Goal: Register for event/course

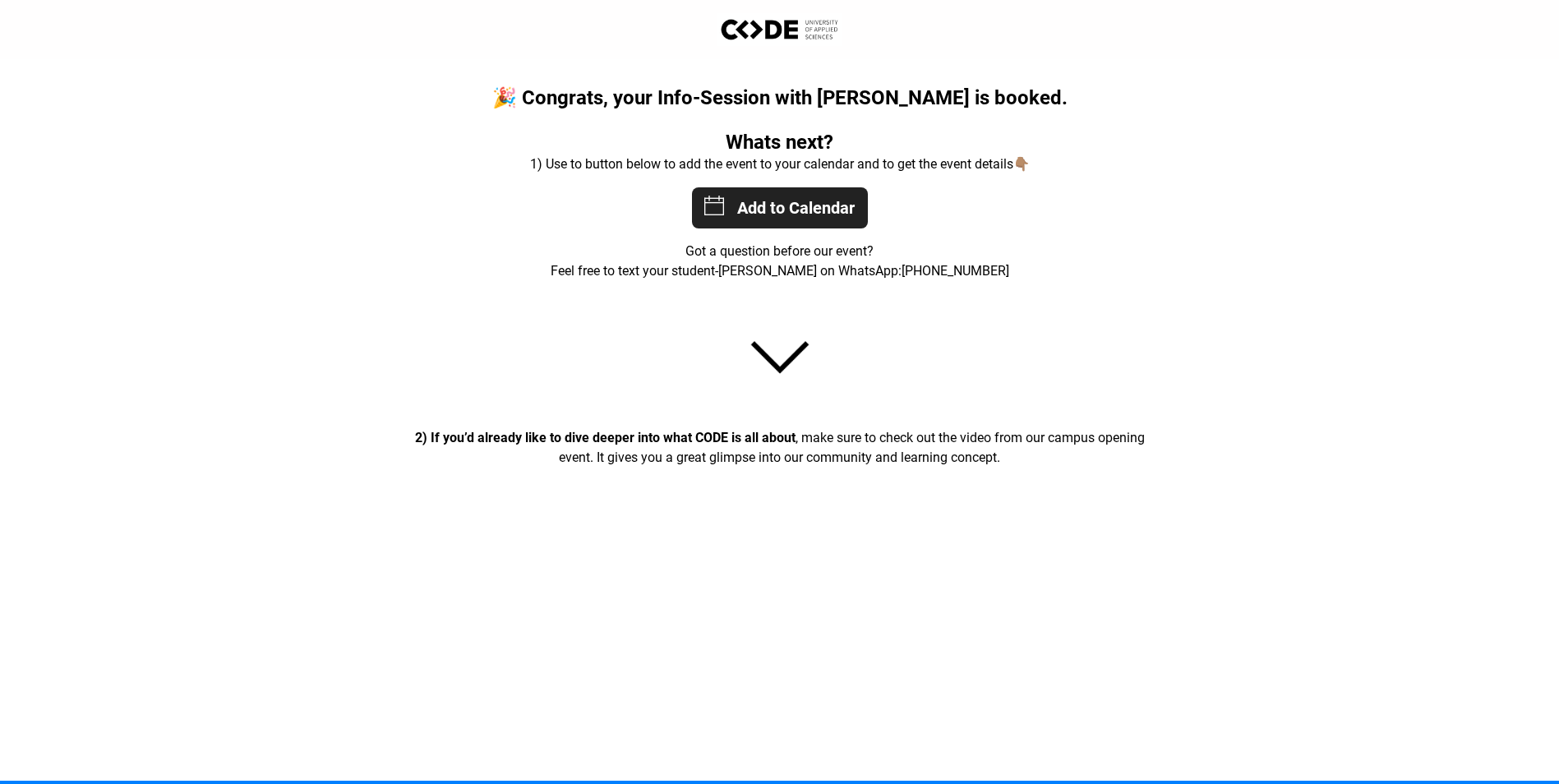
click at [764, 205] on div "Add to Calendar [DATE] 17:30:00 [DATE] 18:30:00 Europe/[GEOGRAPHIC_DATA] 15 COD…" at bounding box center [780, 207] width 176 height 41
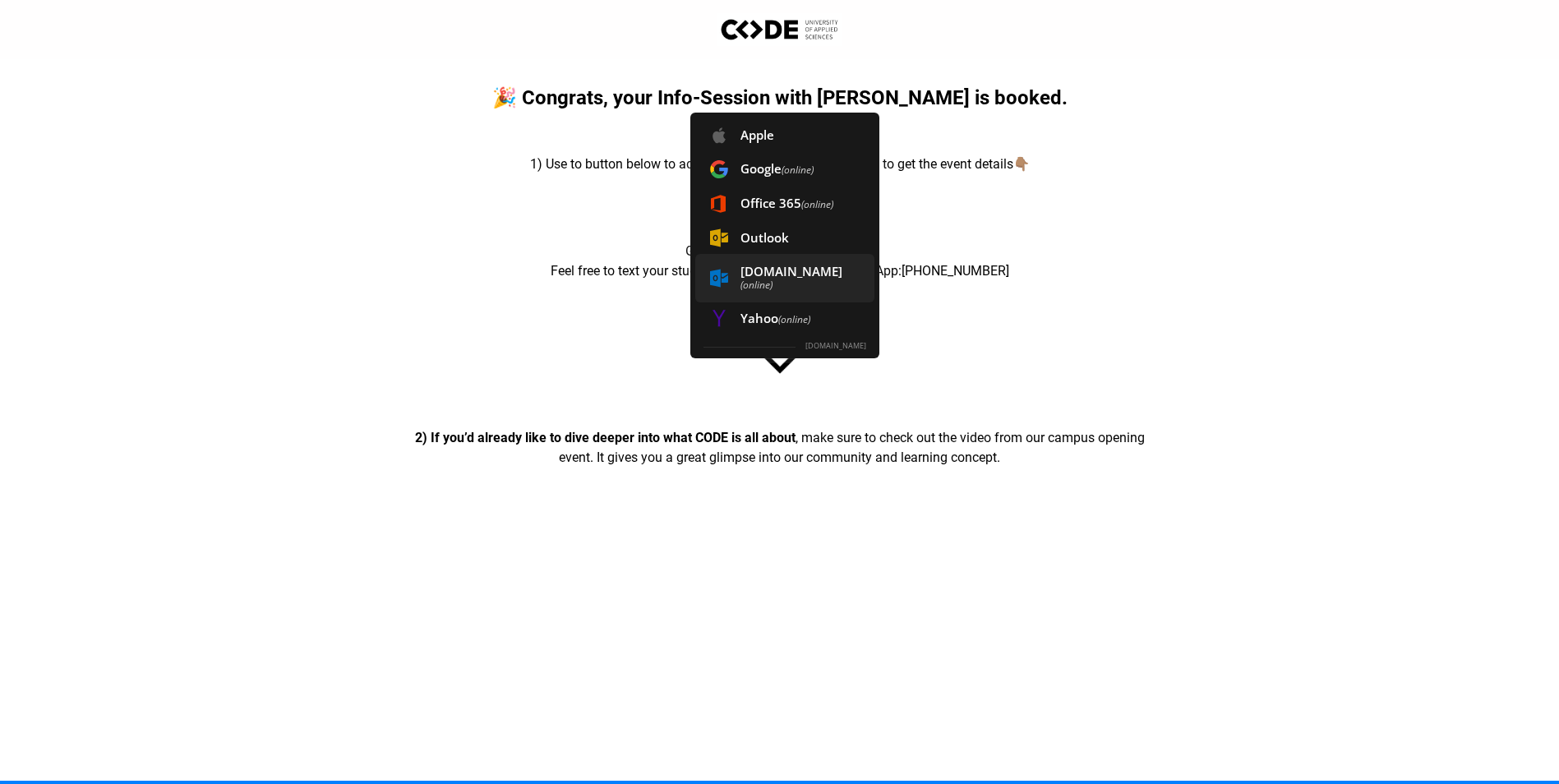
click at [774, 272] on span "[DOMAIN_NAME] (online)" at bounding box center [784, 279] width 179 height 49
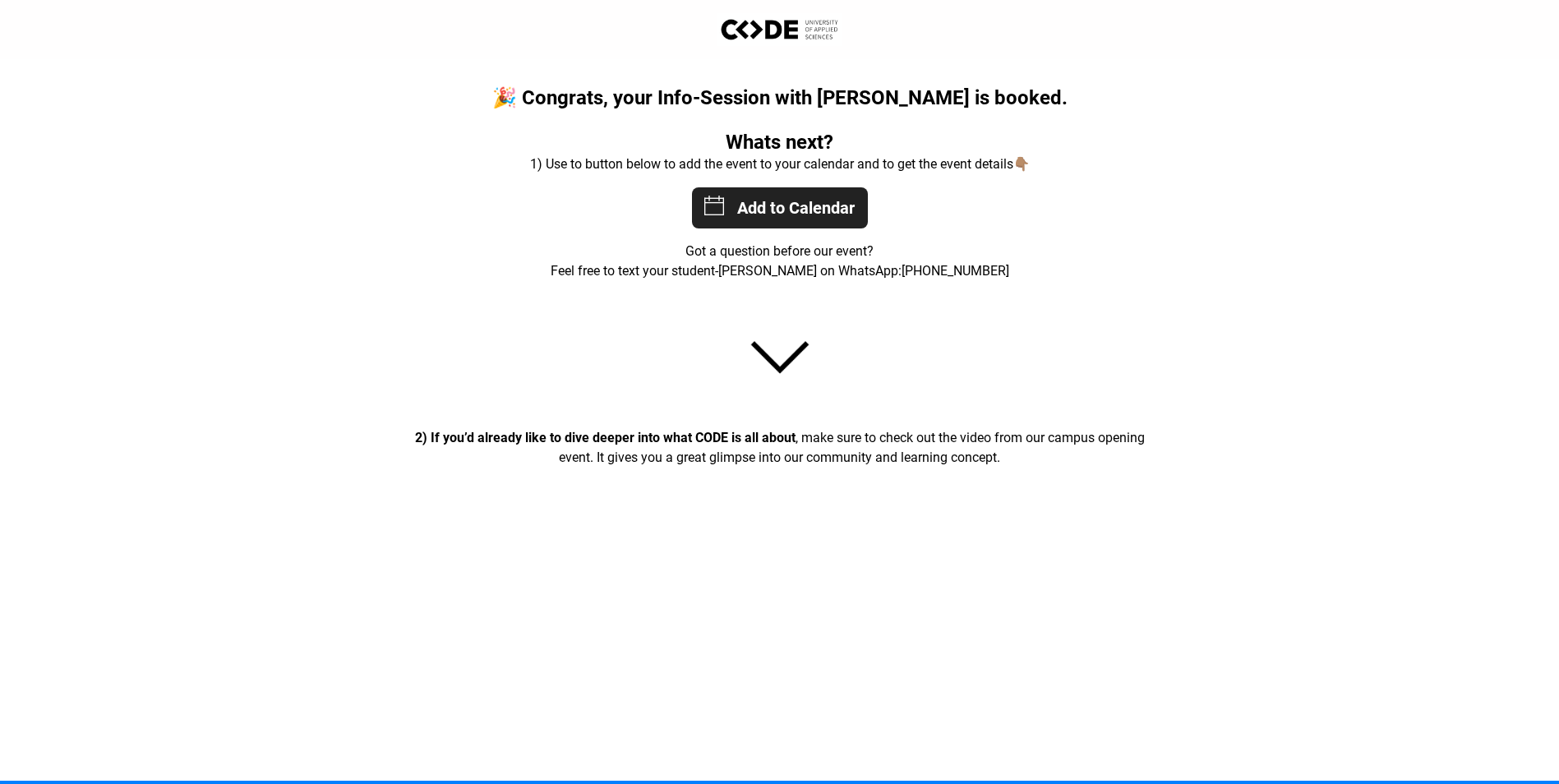
click at [799, 202] on div "Add to Calendar [DATE] 17:30:00 [DATE] 18:30:00 Europe/[GEOGRAPHIC_DATA] 15 COD…" at bounding box center [780, 207] width 176 height 41
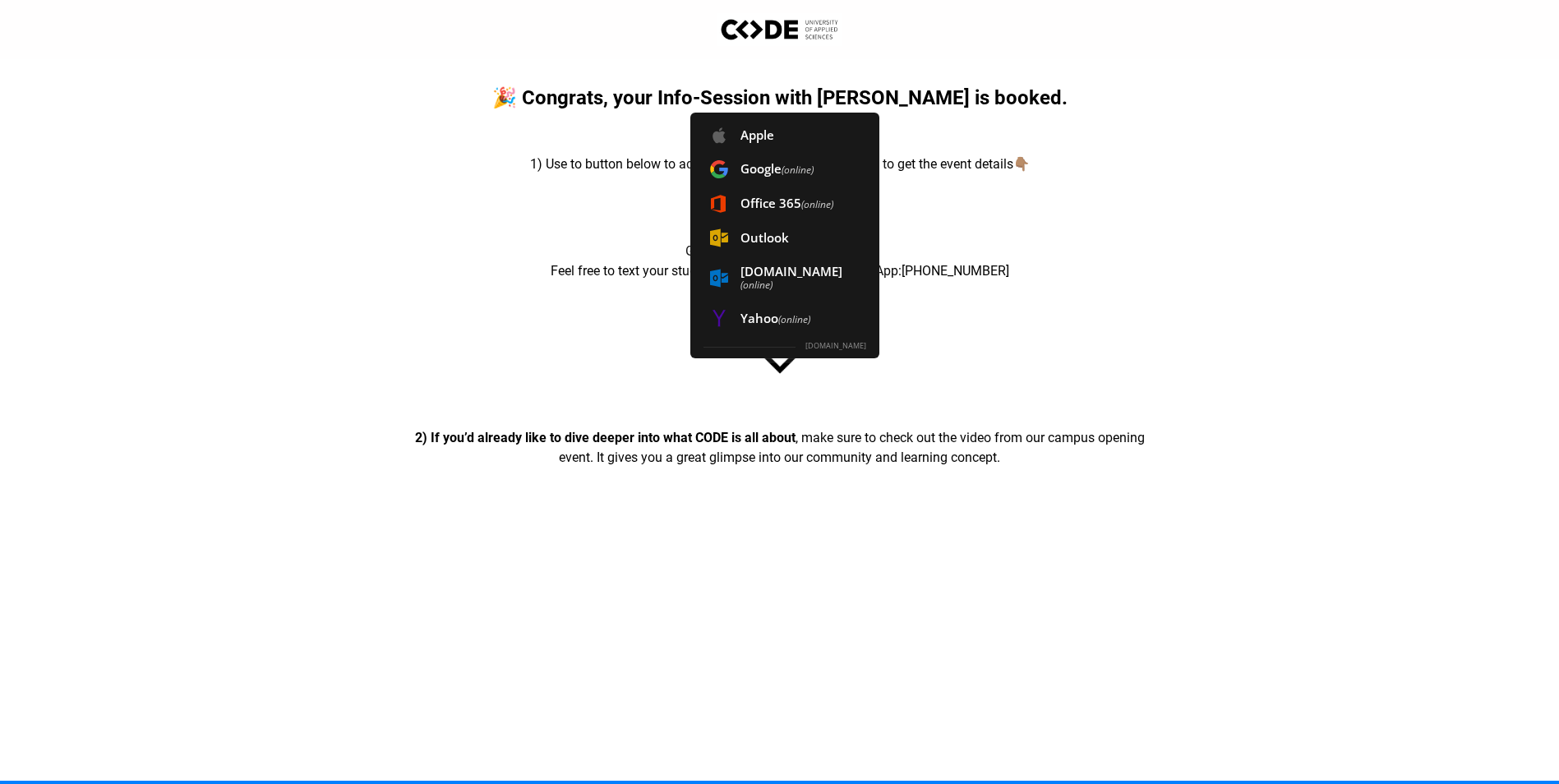
click at [1161, 316] on div at bounding box center [779, 357] width 1559 height 140
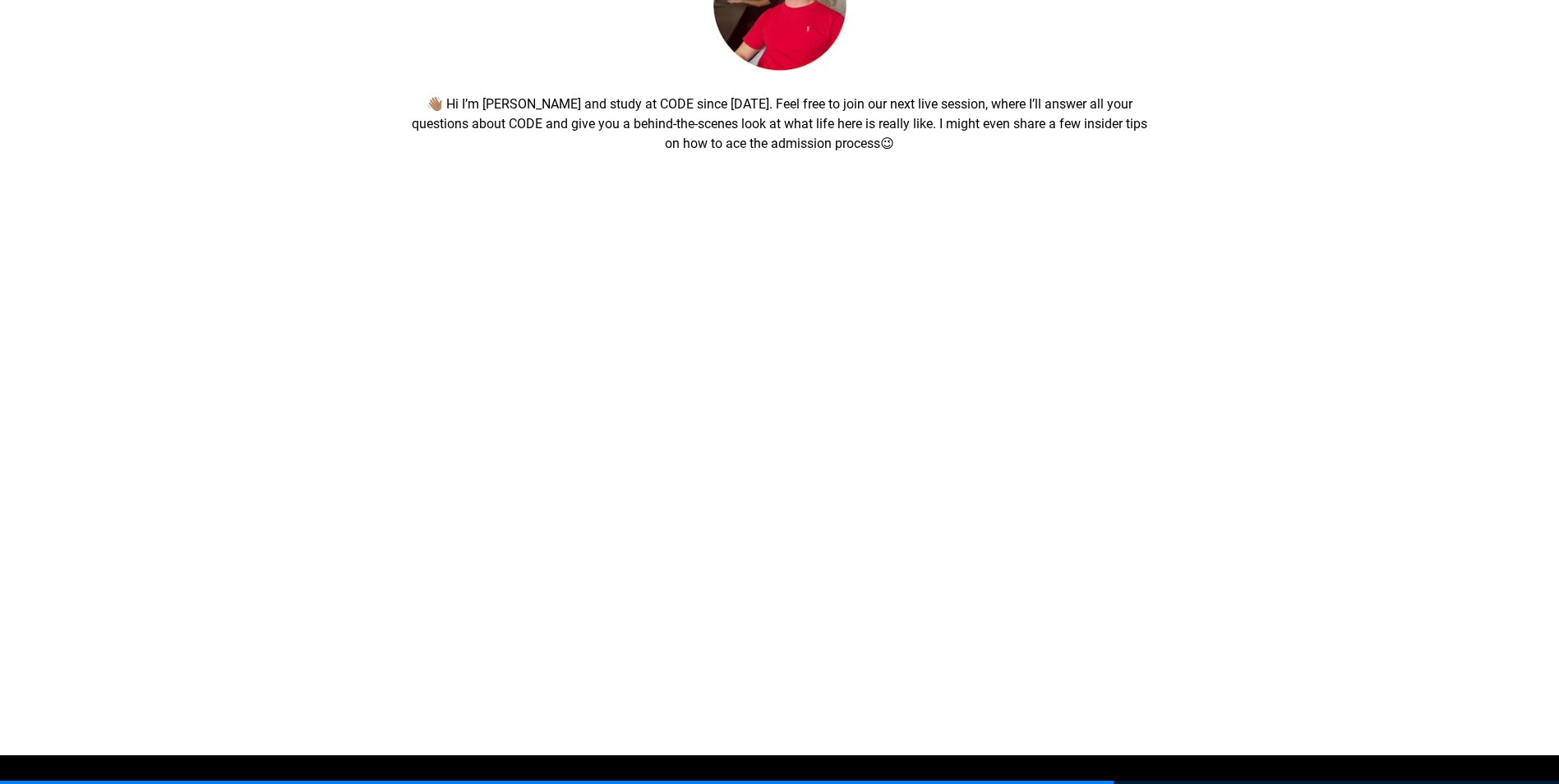
scroll to position [259, 0]
